Goal: Use online tool/utility

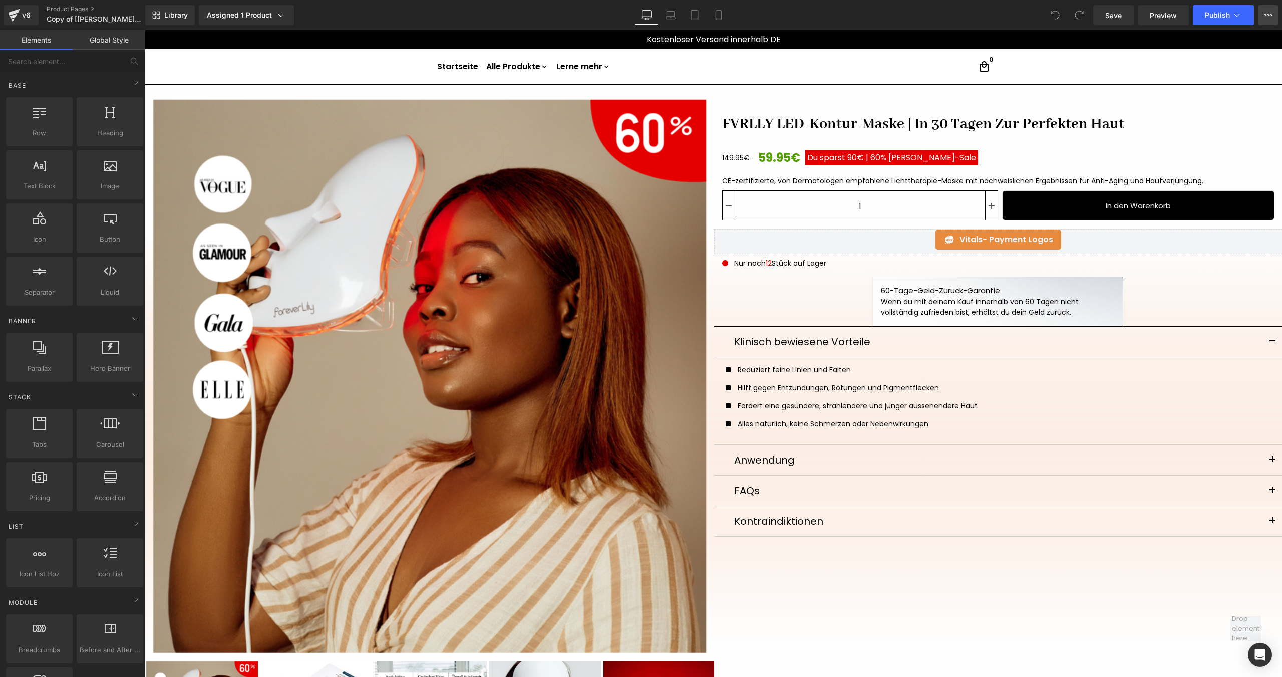
click at [1270, 16] on icon at bounding box center [1271, 15] width 3 height 2
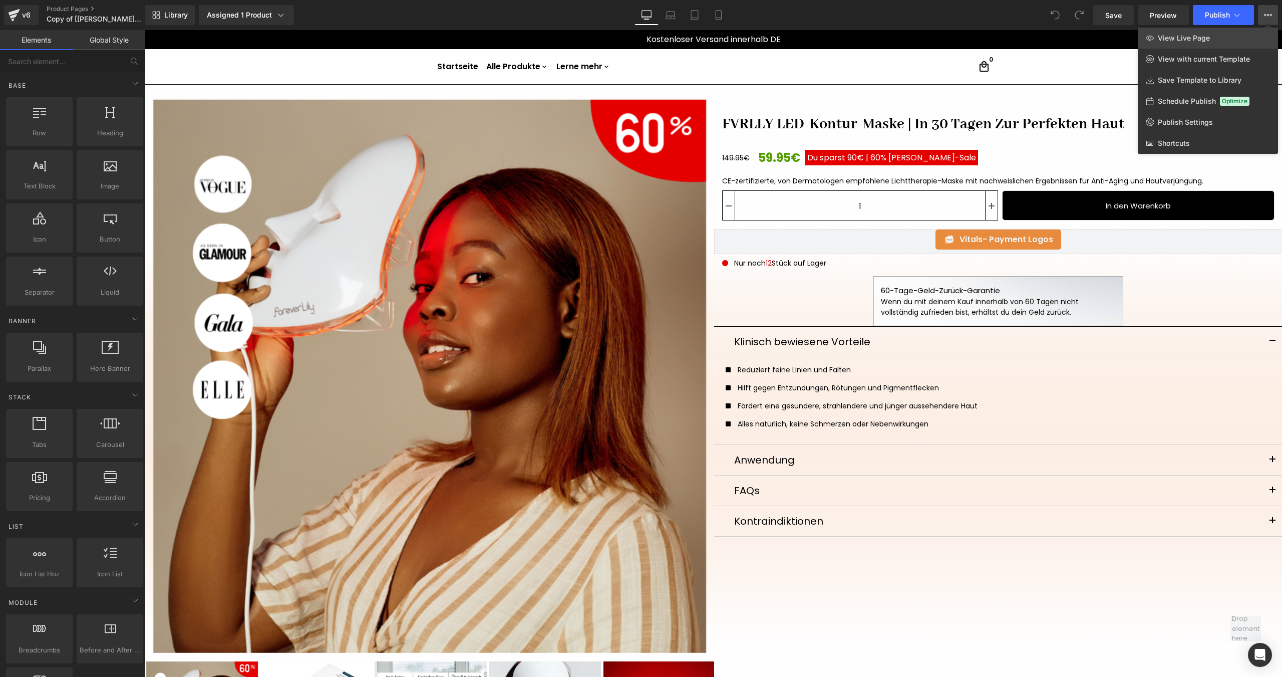
click at [1241, 34] on link "View Live Page" at bounding box center [1208, 38] width 140 height 21
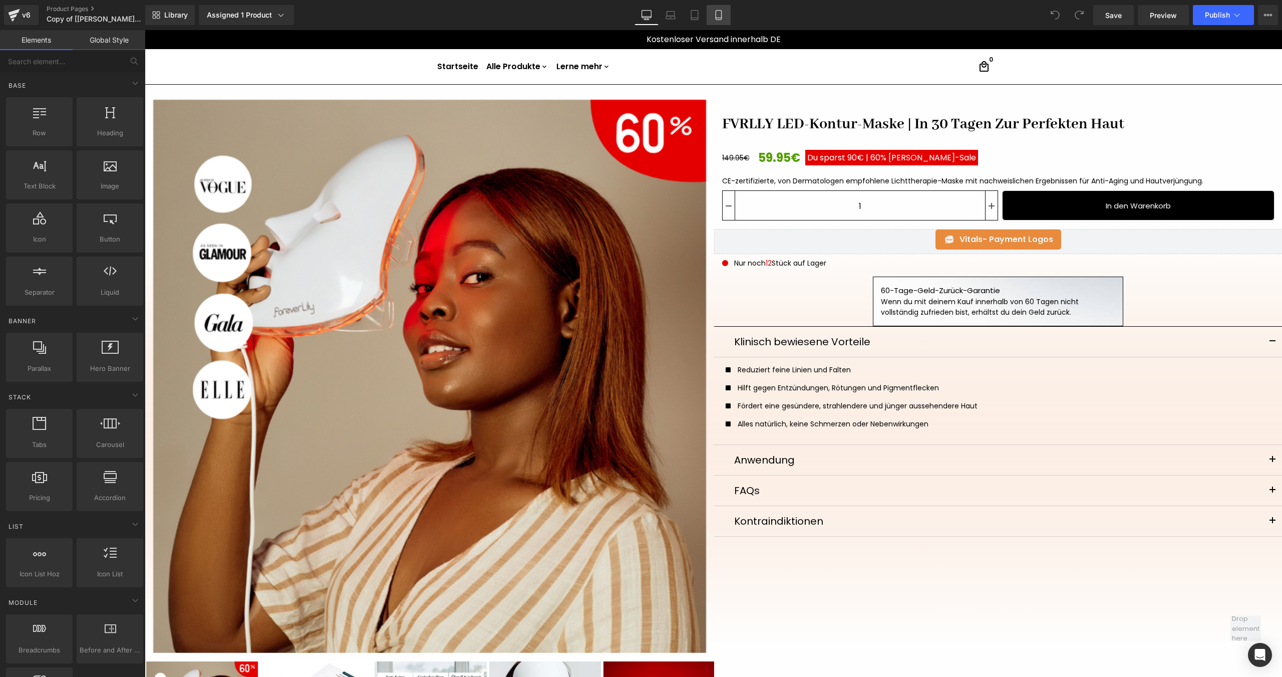
click at [712, 18] on link "Mobile" at bounding box center [719, 15] width 24 height 20
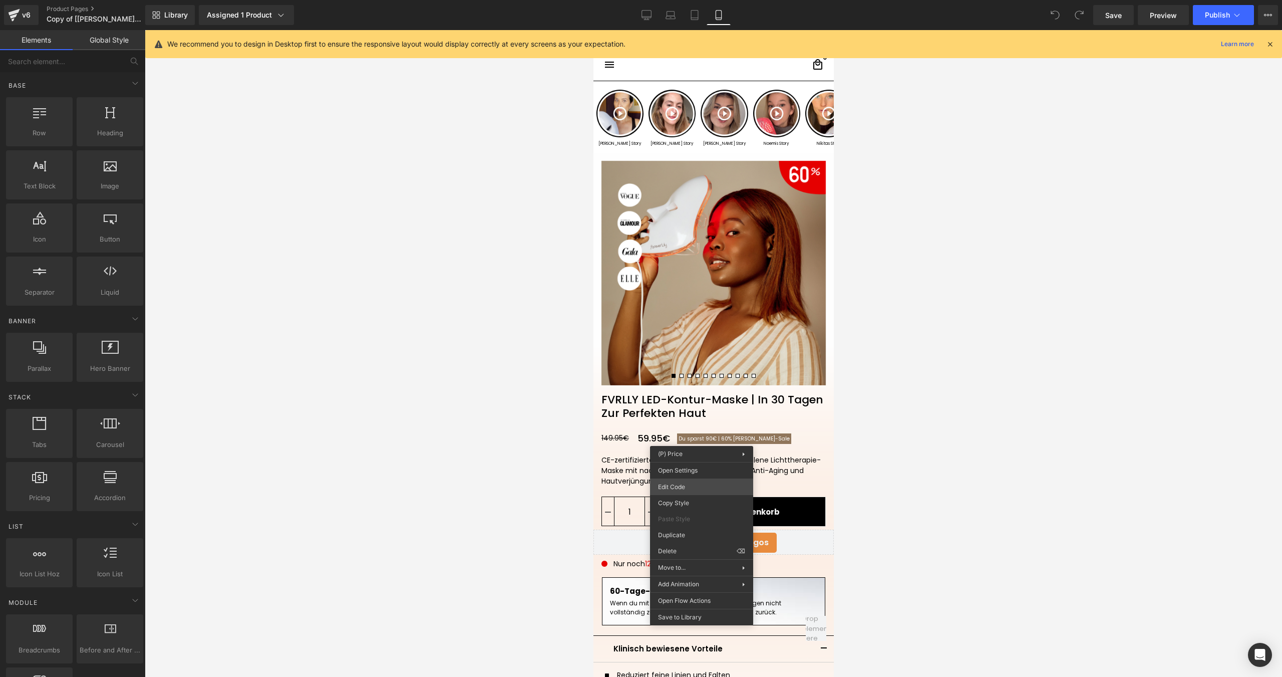
click at [683, 0] on div "You are previewing how the will restyle your page. You can not edit Elements in…" at bounding box center [641, 0] width 1282 height 0
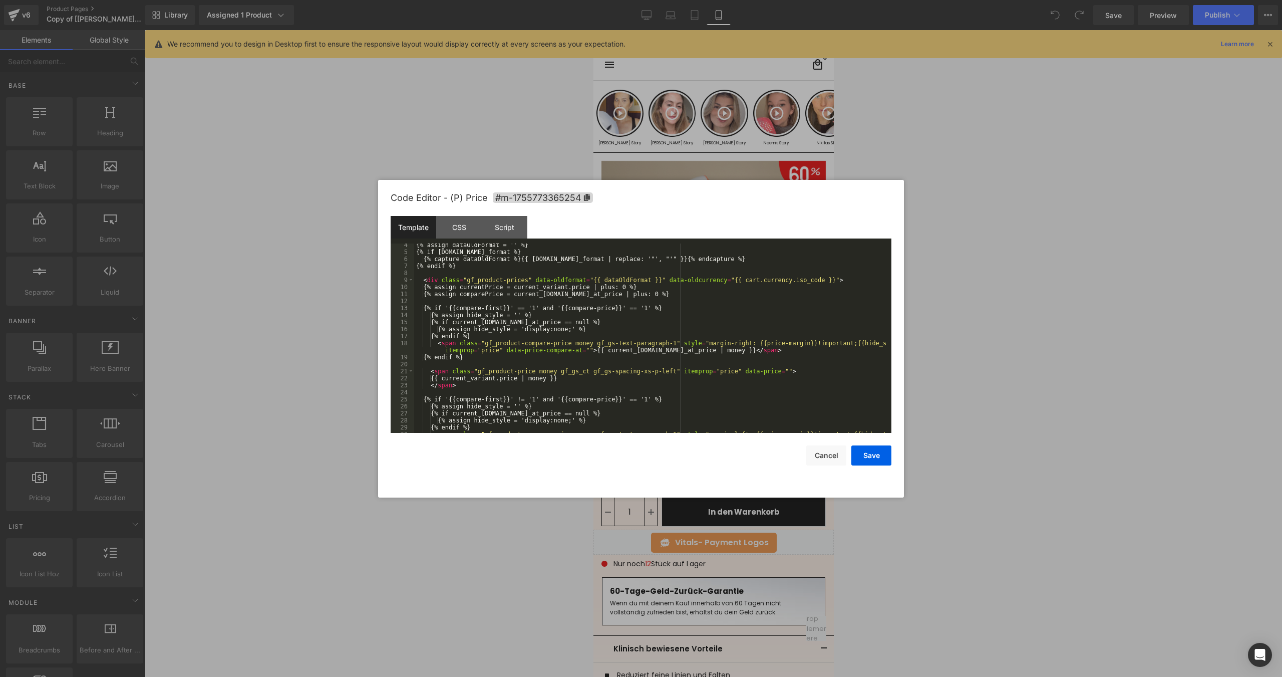
scroll to position [60, 0]
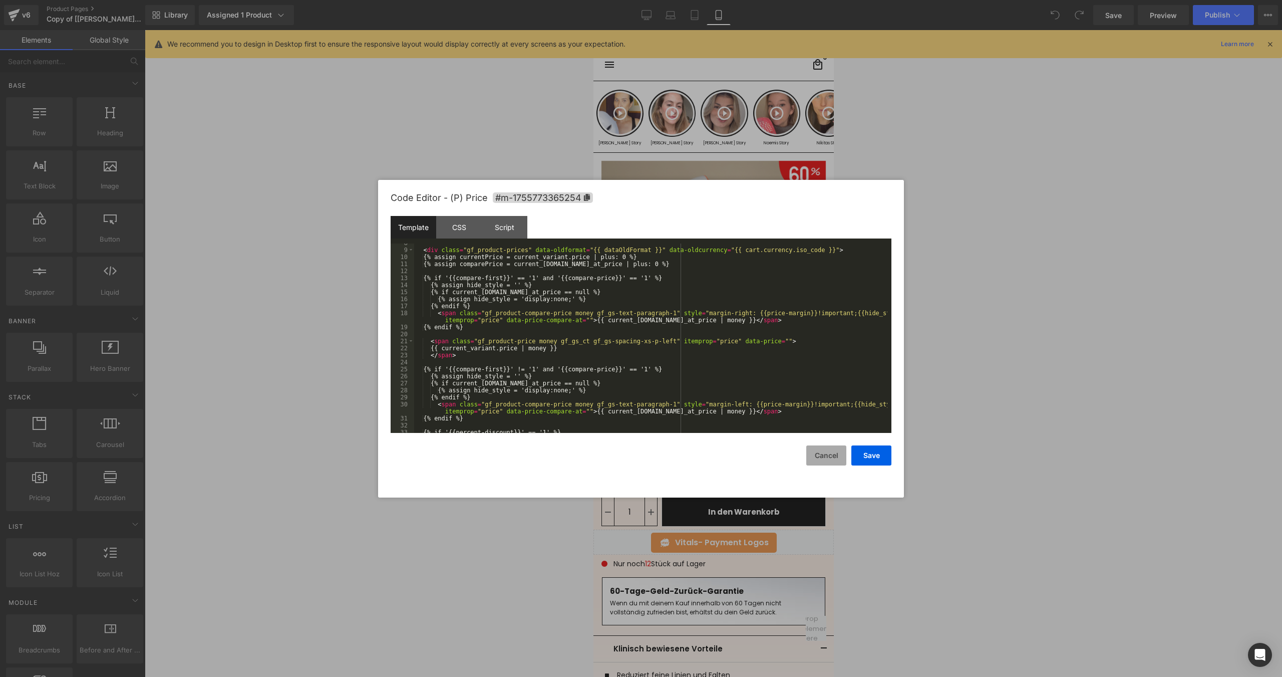
click at [817, 448] on button "Cancel" at bounding box center [826, 455] width 40 height 20
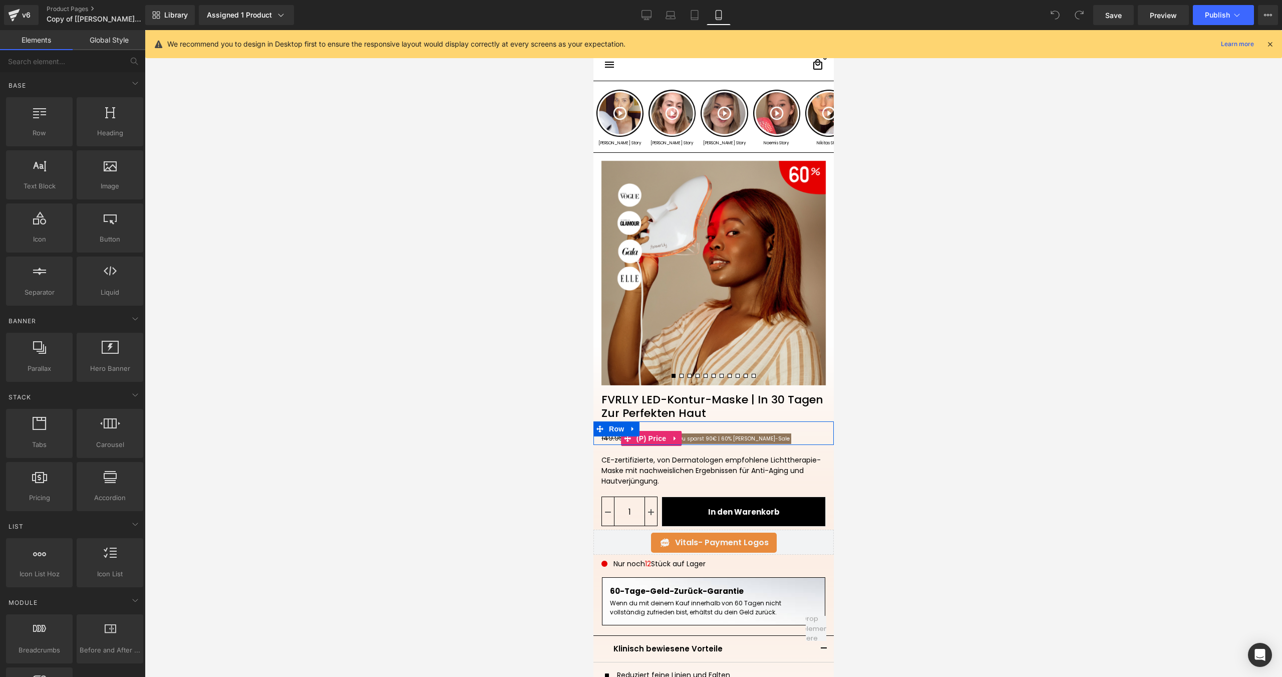
click at [721, 438] on span "60%" at bounding box center [726, 439] width 11 height 8
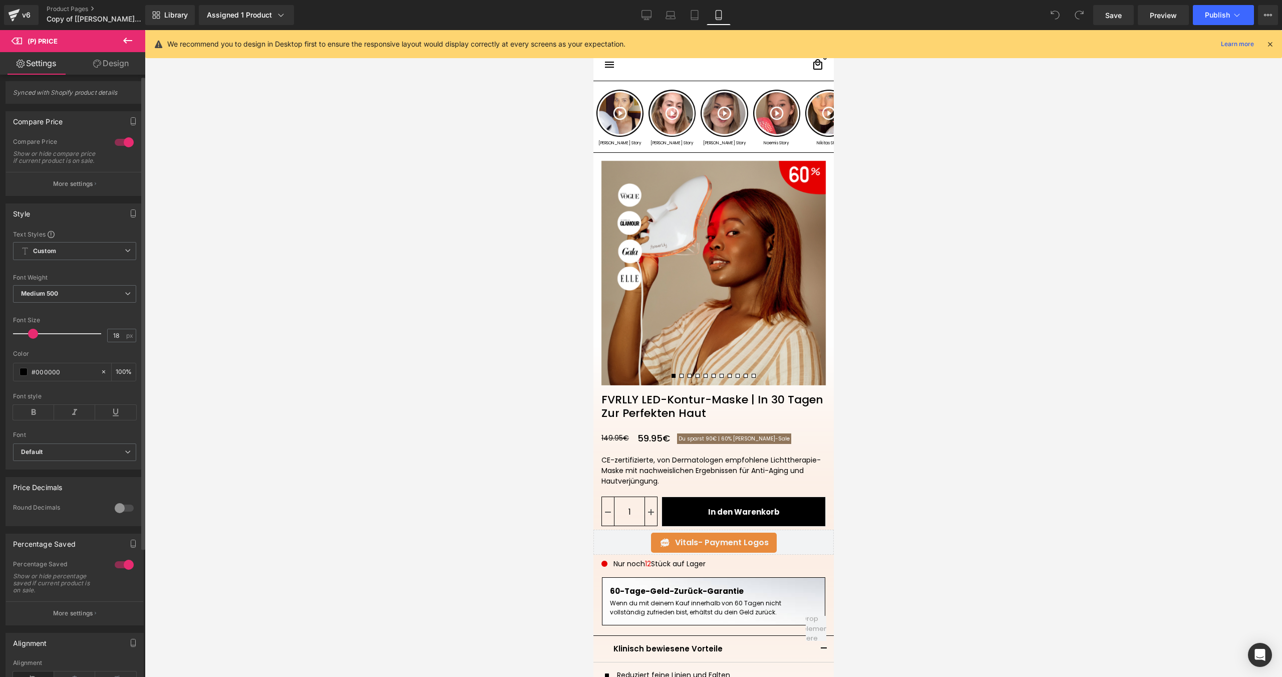
scroll to position [0, 0]
click at [76, 191] on p "More settings" at bounding box center [73, 187] width 40 height 9
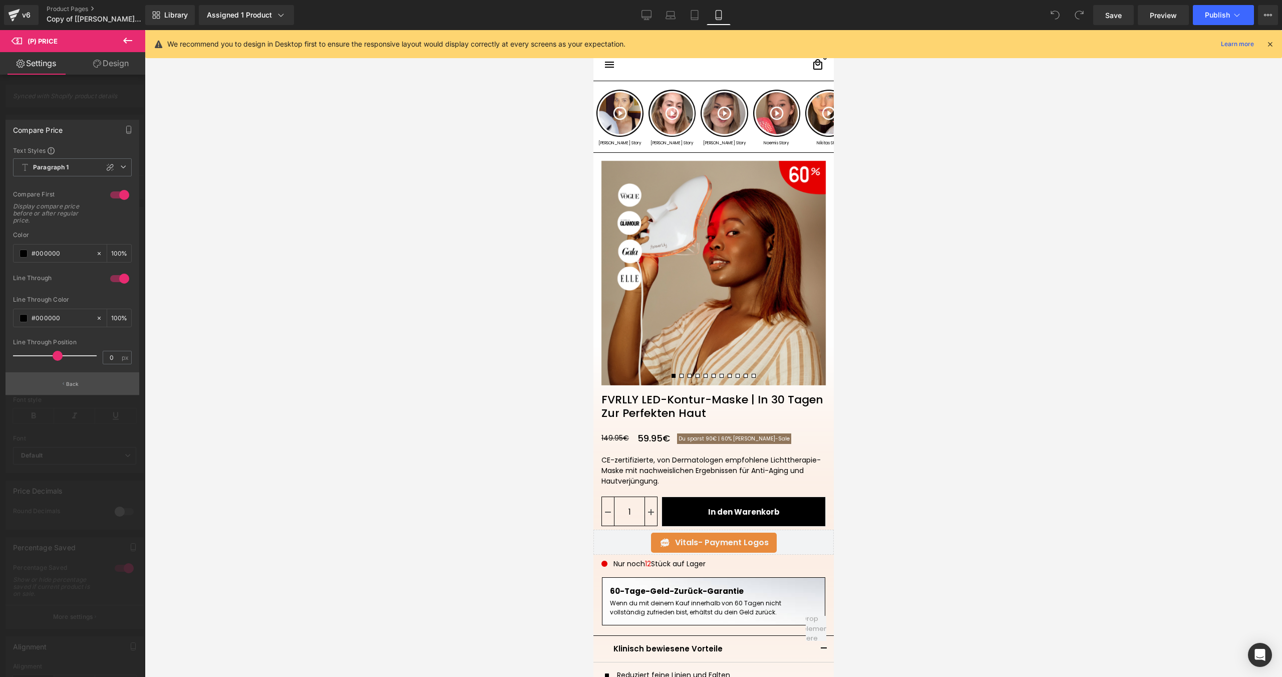
click at [86, 384] on button "Back" at bounding box center [73, 383] width 134 height 23
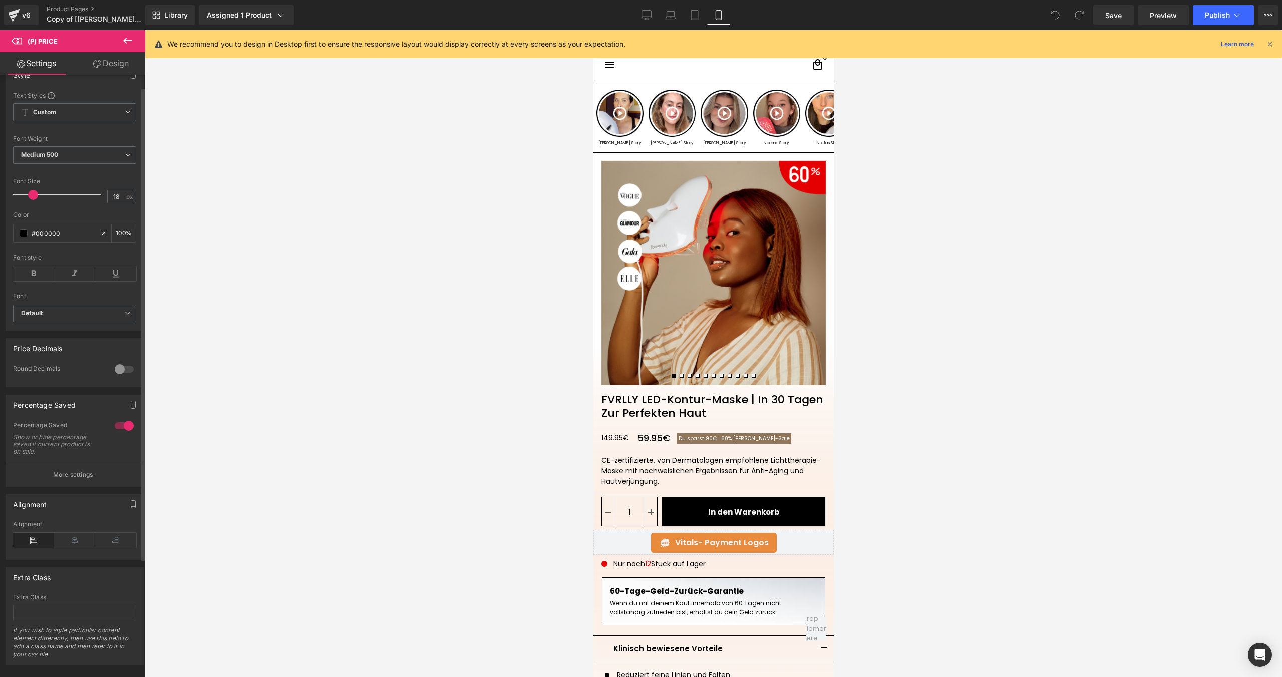
scroll to position [166, 0]
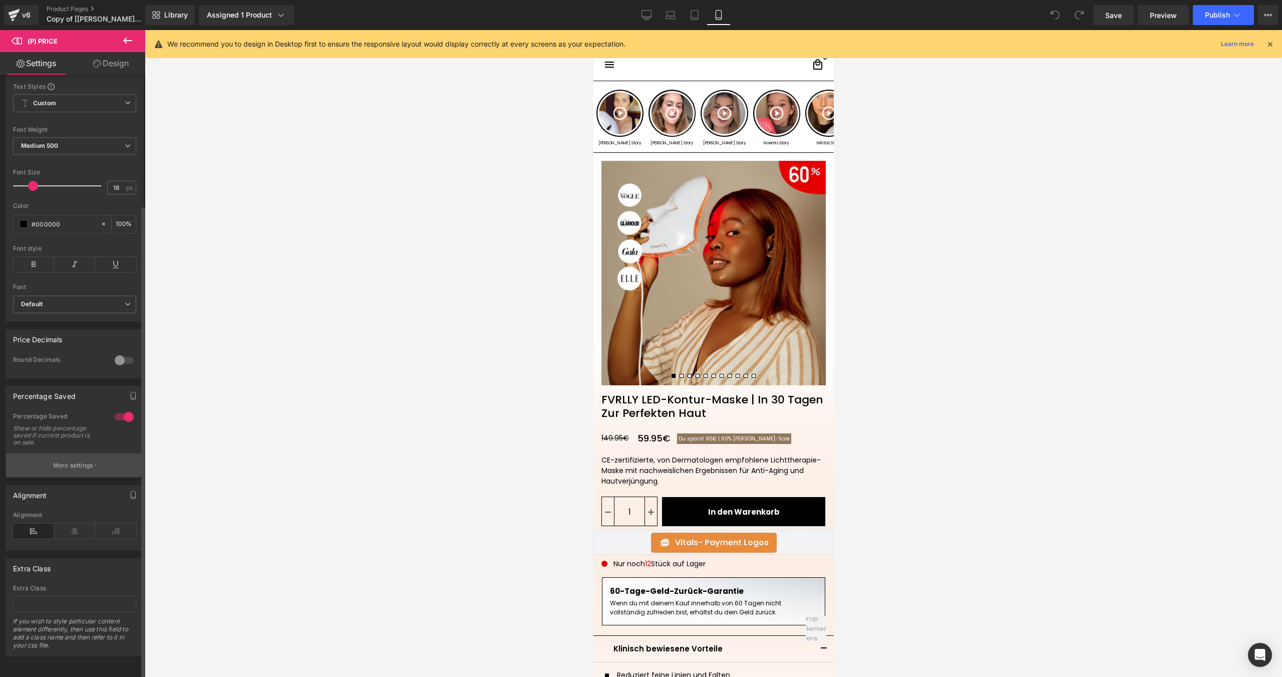
click at [102, 453] on button "More settings" at bounding box center [74, 465] width 137 height 24
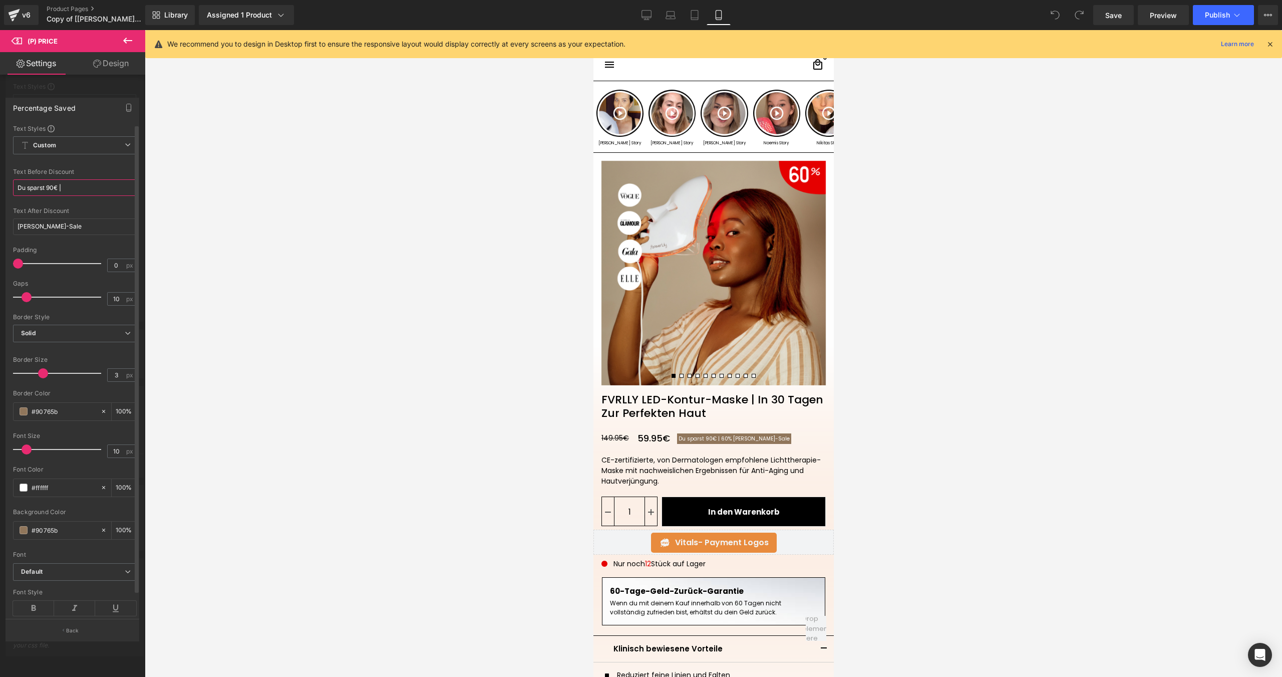
click at [86, 190] on input "Du sparst 90€ |" at bounding box center [74, 187] width 123 height 17
type input "Du sparst 90€ |"
click at [92, 201] on div at bounding box center [74, 204] width 123 height 7
click at [50, 651] on div at bounding box center [72, 356] width 145 height 652
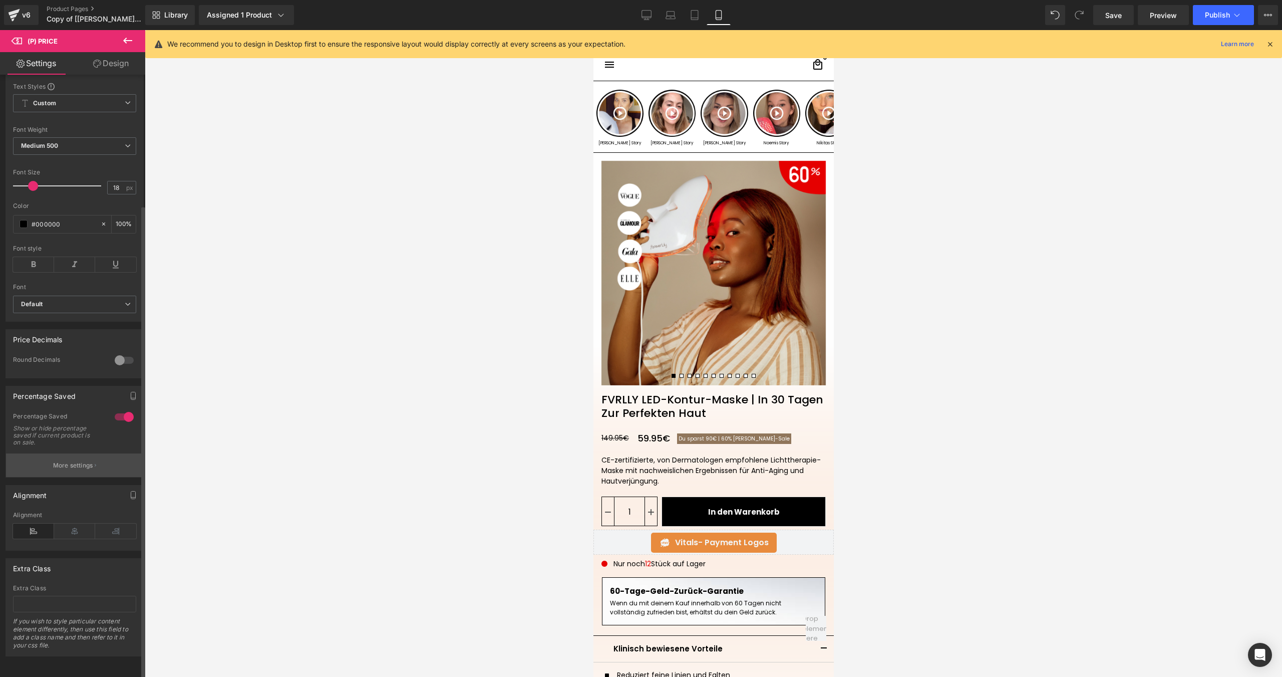
click at [118, 453] on button "More settings" at bounding box center [74, 465] width 137 height 24
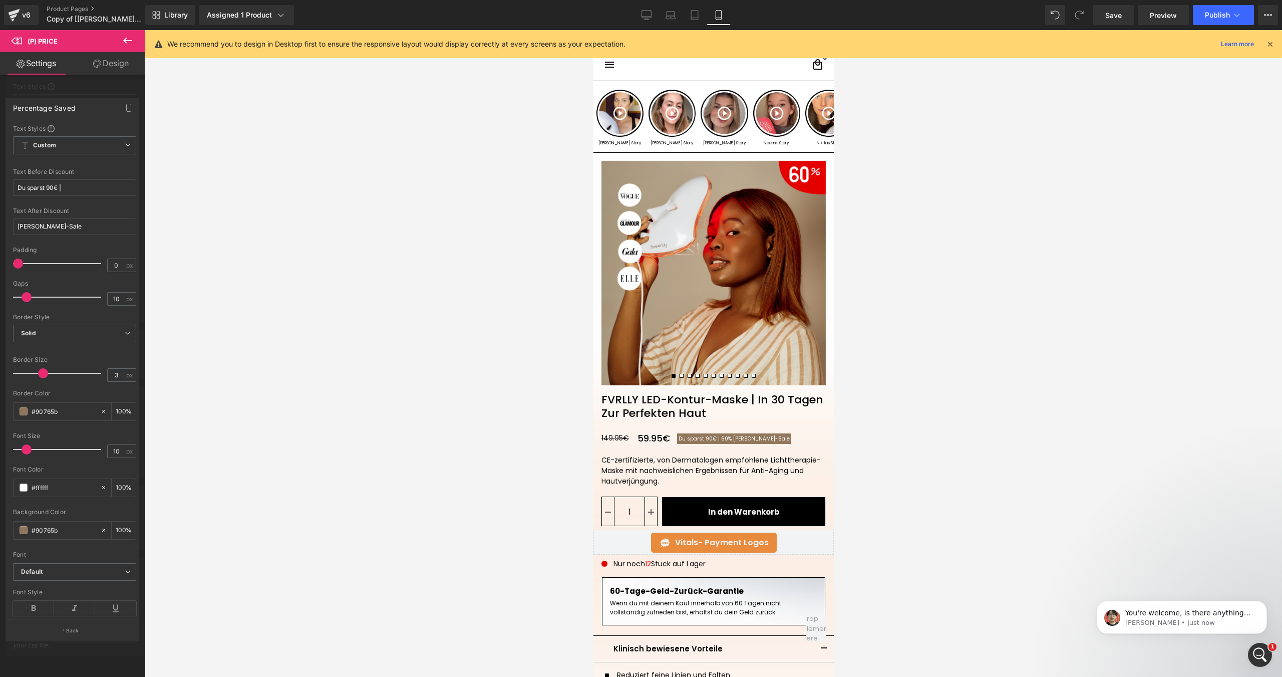
scroll to position [0, 0]
